Goal: Task Accomplishment & Management: Use online tool/utility

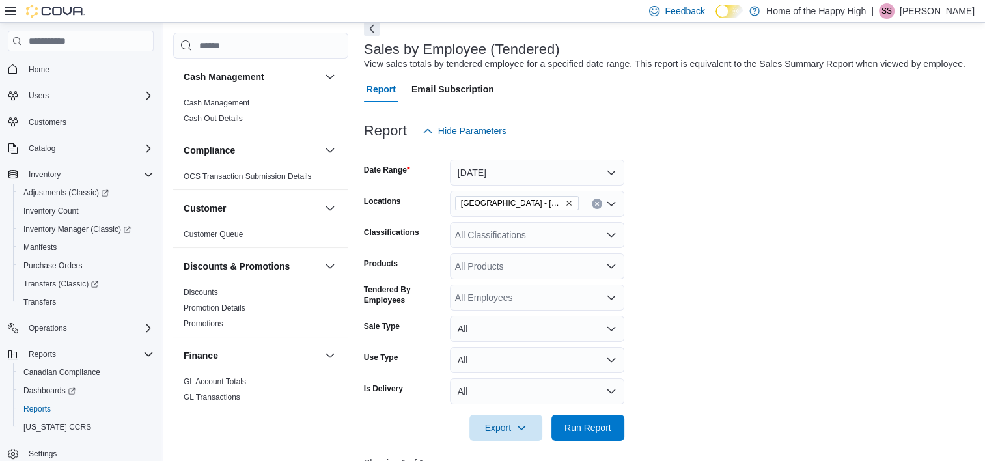
scroll to position [716, 0]
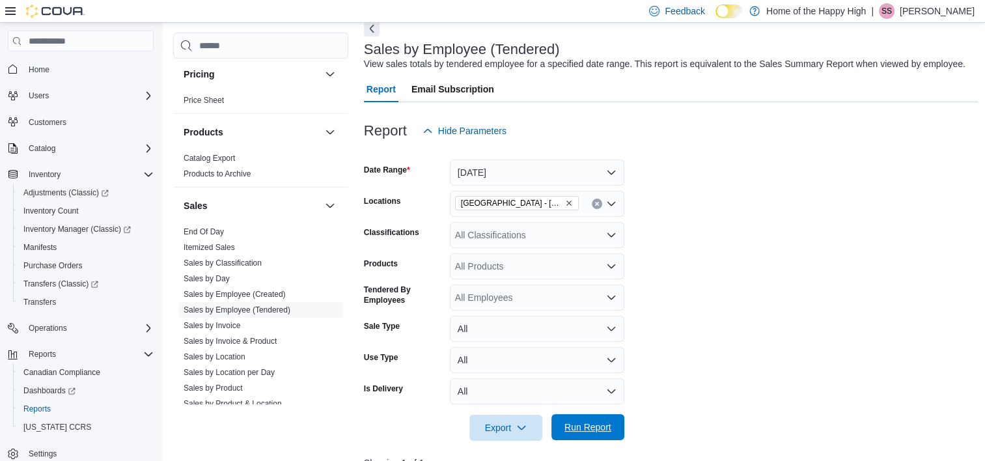
click at [599, 435] on span "Run Report" at bounding box center [587, 427] width 57 height 26
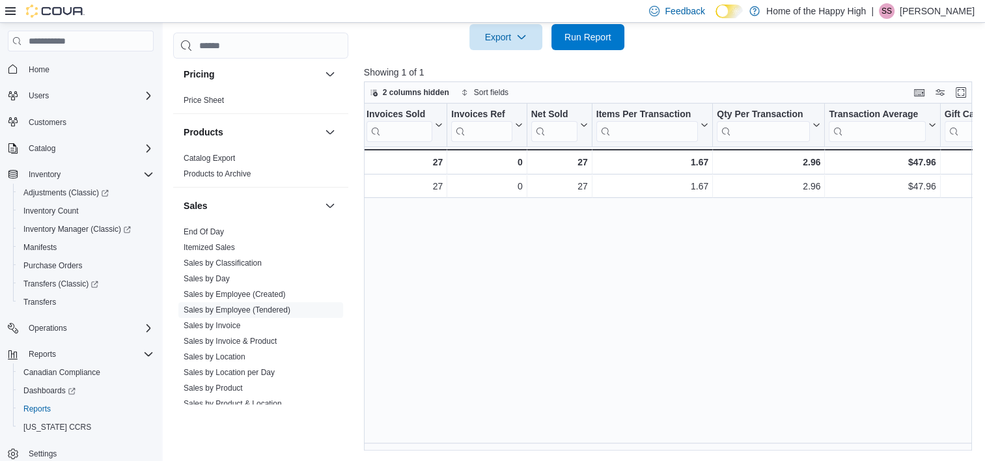
scroll to position [0, 0]
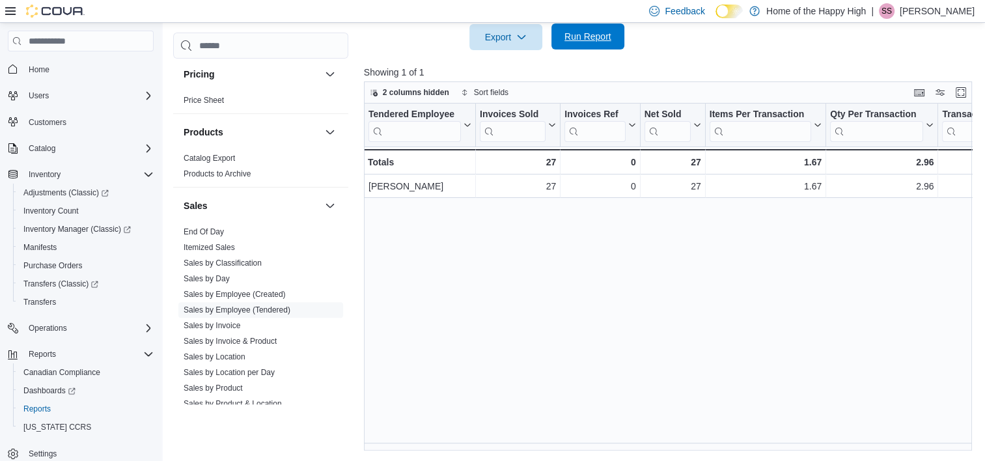
click at [591, 39] on span "Run Report" at bounding box center [587, 36] width 47 height 13
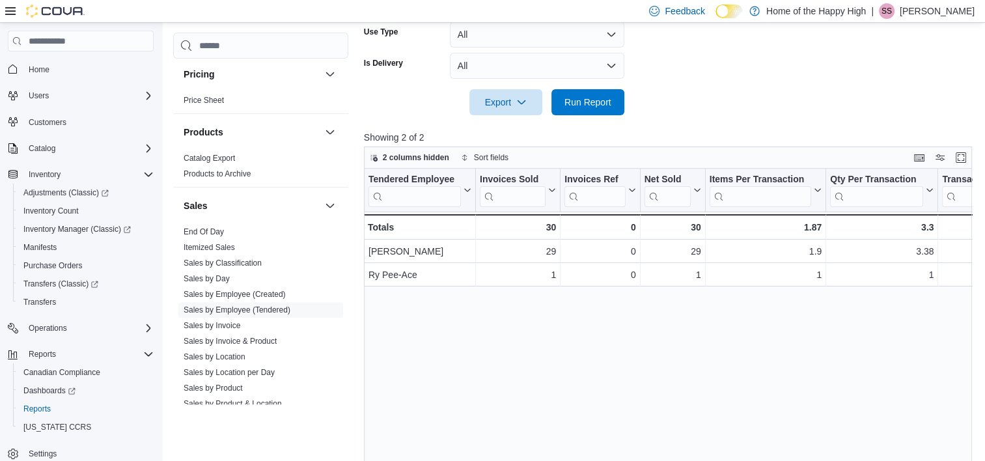
scroll to position [260, 0]
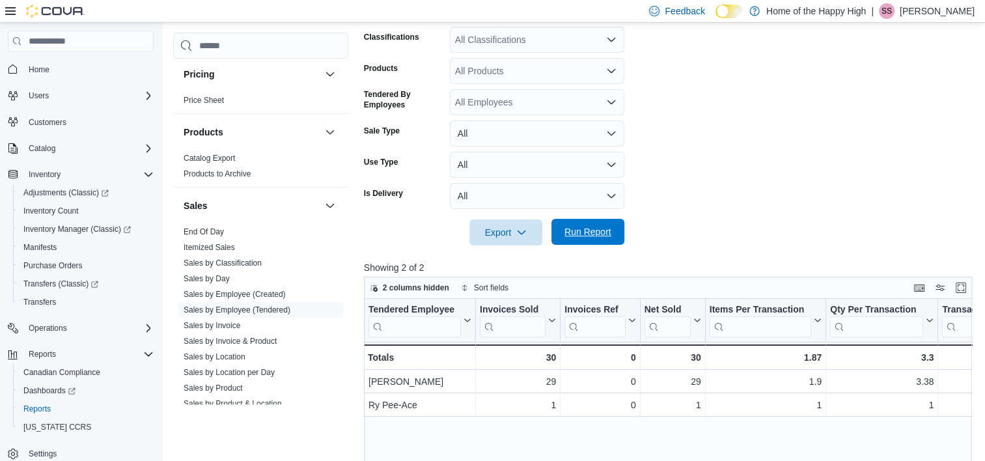
click at [587, 223] on span "Run Report" at bounding box center [587, 232] width 57 height 26
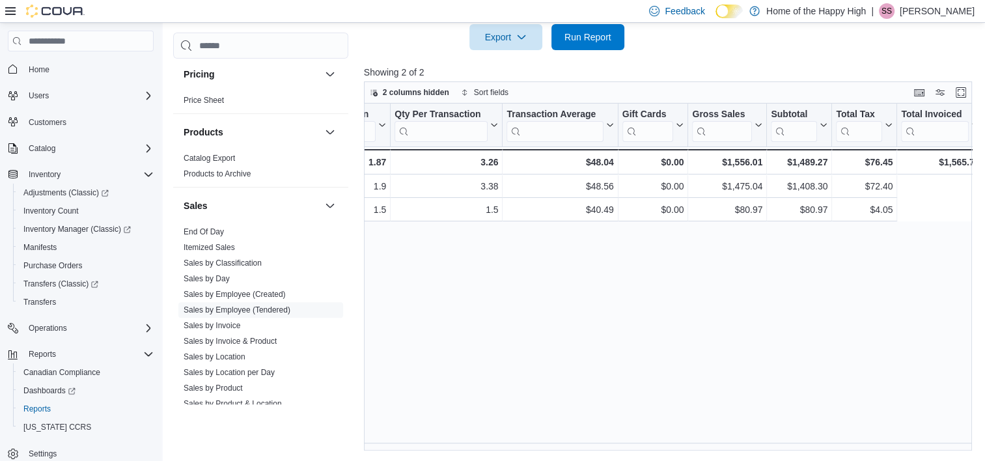
scroll to position [0, 0]
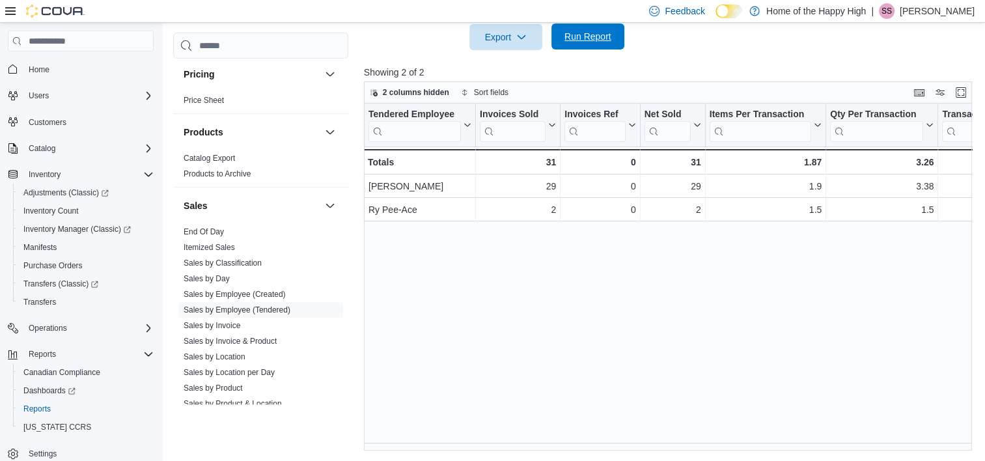
click at [605, 46] on span "Run Report" at bounding box center [587, 36] width 57 height 26
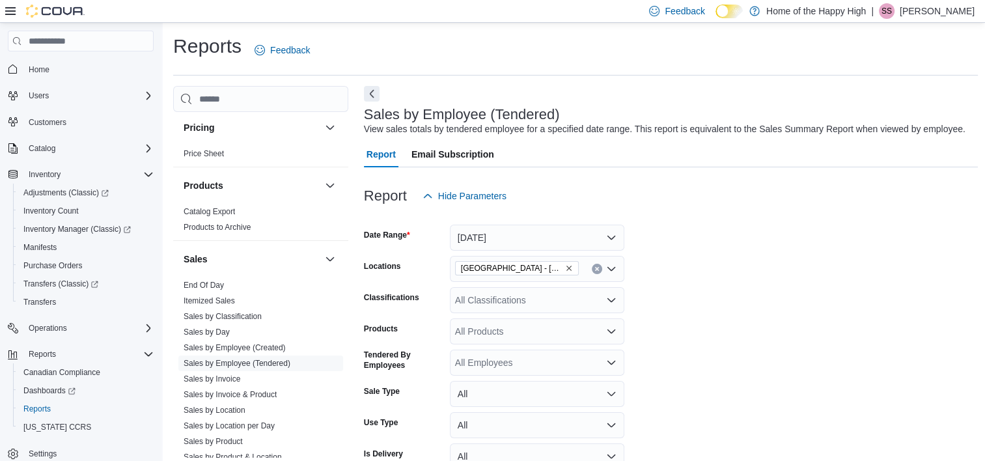
click at [909, 14] on div "| SS [PERSON_NAME]" at bounding box center [922, 11] width 103 height 16
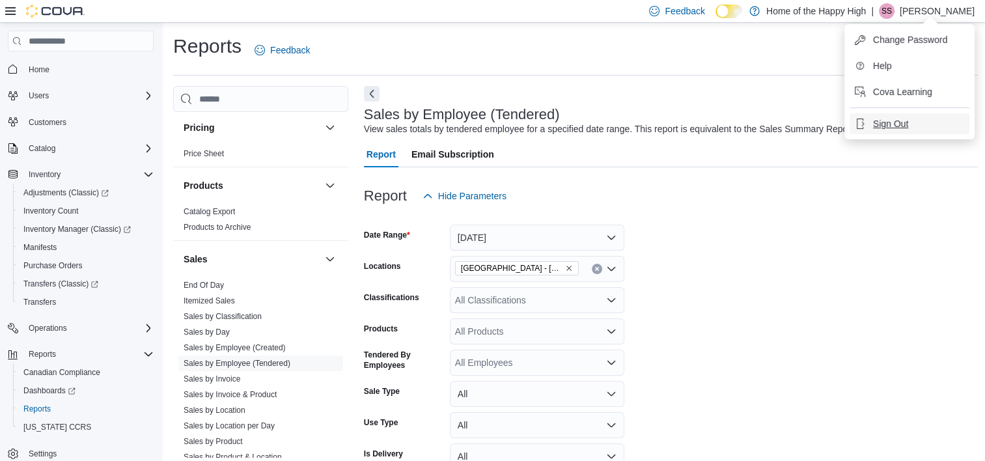
click at [890, 124] on span "Sign Out" at bounding box center [890, 123] width 35 height 13
